Goal: Task Accomplishment & Management: Manage account settings

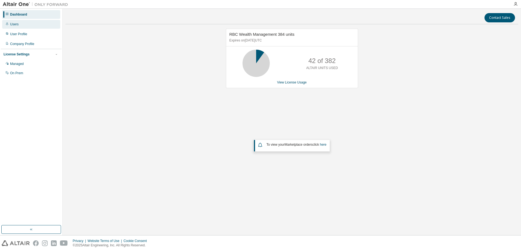
click at [13, 24] on div "Users" at bounding box center [14, 24] width 8 height 4
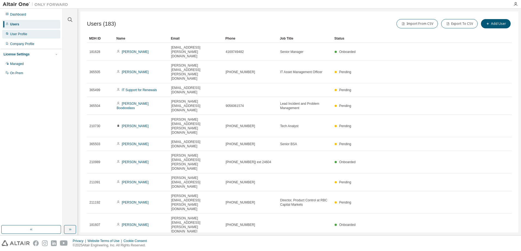
click at [32, 34] on div "User Profile" at bounding box center [31, 34] width 58 height 9
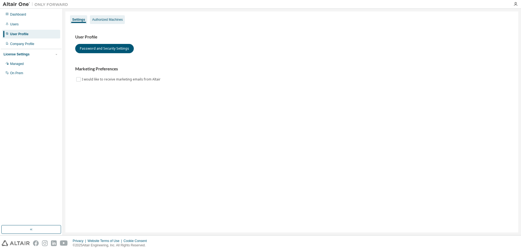
click at [112, 18] on div "Authorized Machines" at bounding box center [107, 19] width 31 height 4
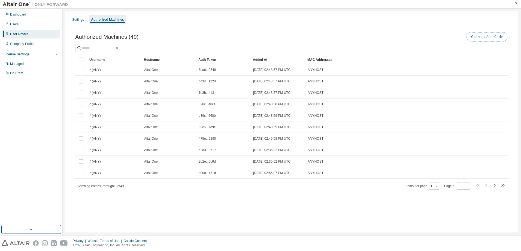
click at [493, 37] on button "Generate Auth Code" at bounding box center [487, 36] width 41 height 9
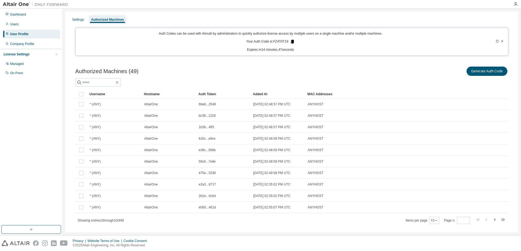
click at [291, 41] on icon at bounding box center [292, 42] width 3 height 4
click at [515, 4] on icon "button" at bounding box center [516, 4] width 4 height 4
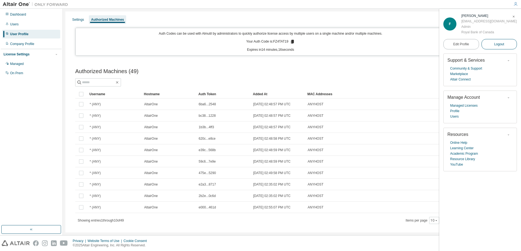
click at [504, 42] on span "Logout" at bounding box center [499, 43] width 10 height 5
